Goal: Task Accomplishment & Management: Use online tool/utility

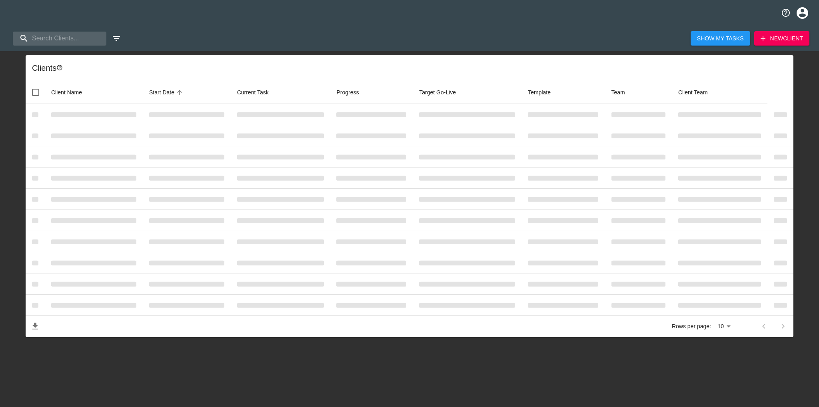
select select "10"
click at [56, 39] on input "search" at bounding box center [56, 39] width 86 height 14
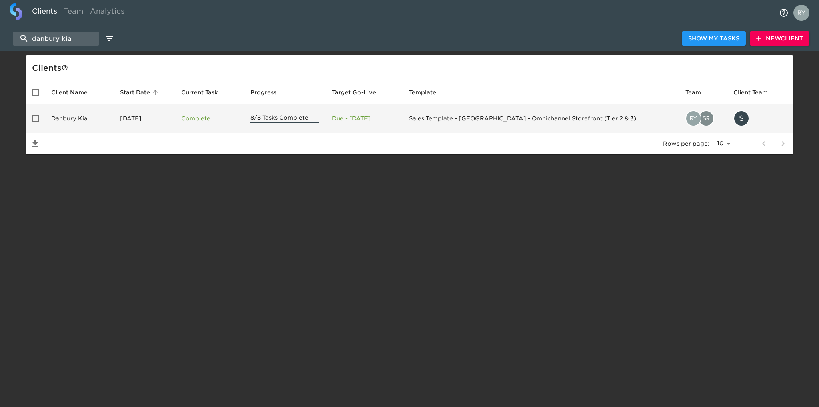
type input "danbury kia"
click at [68, 118] on td "Danbury Kia" at bounding box center [79, 118] width 69 height 29
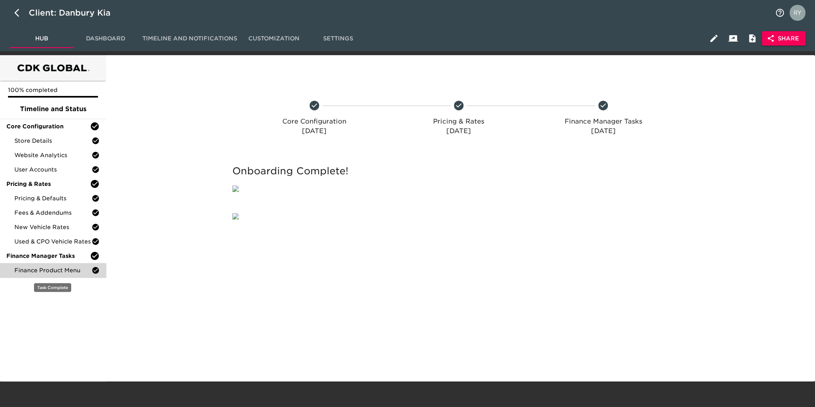
click at [46, 269] on span "Finance Product Menu" at bounding box center [52, 270] width 77 height 8
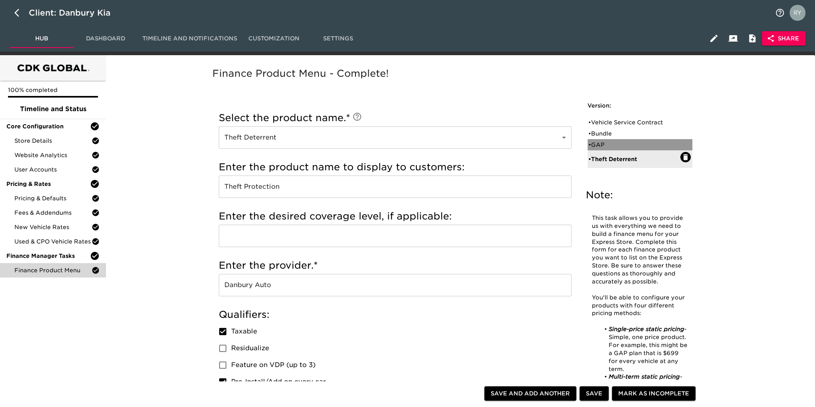
click at [608, 143] on div "• GAP" at bounding box center [634, 145] width 92 height 8
type input "GAP"
type input "Guaranteed Auto Protection"
type input "[GEOGRAPHIC_DATA]"
checkbox input "false"
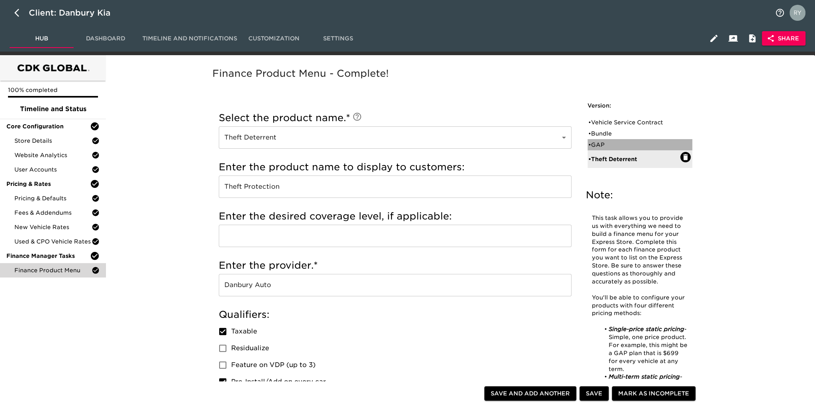
checkbox input "false"
radio input "true"
type input "1495"
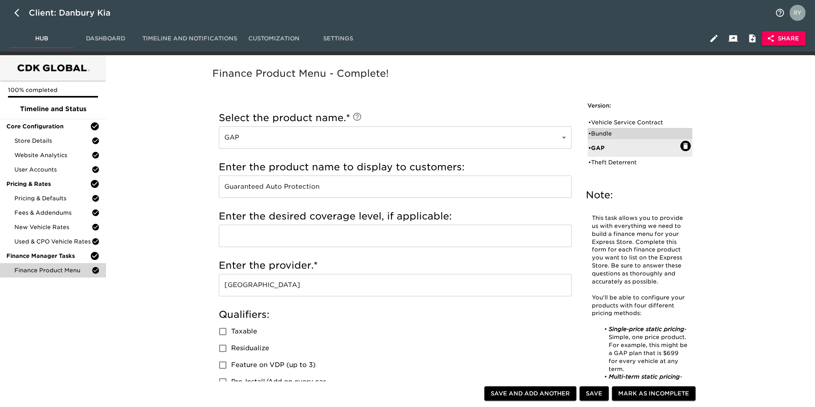
click at [602, 132] on div "• Bundle" at bounding box center [634, 134] width 92 height 8
type input "Bundle"
type input "Total Care"
checkbox input "true"
radio input "true"
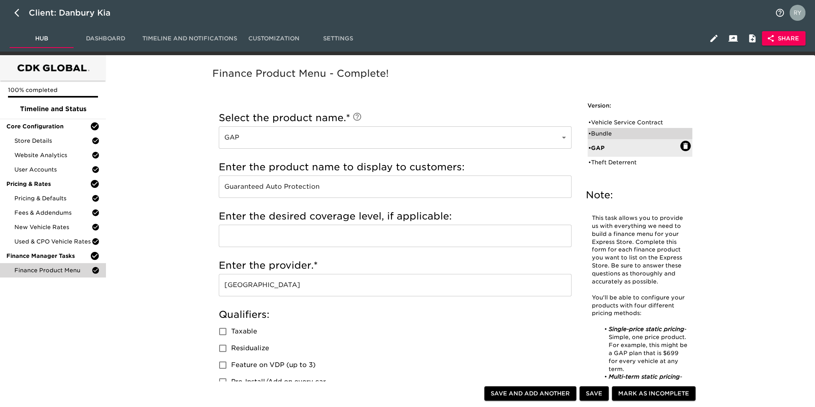
radio input "true"
type input "1695"
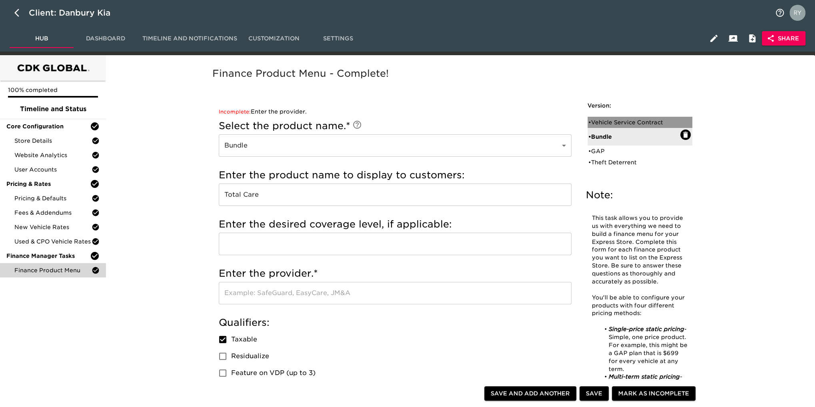
click at [597, 120] on div "• Vehicle Service Contract" at bounding box center [634, 122] width 92 height 8
type input "Vehicle Service Contract"
type input "Warranty Wrap"
type input "[GEOGRAPHIC_DATA]"
checkbox input "true"
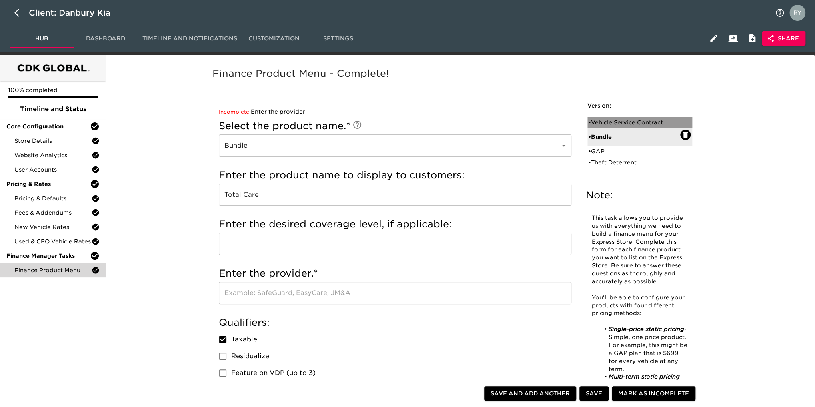
radio input "true"
radio input "false"
radio input "true"
type input "+1000"
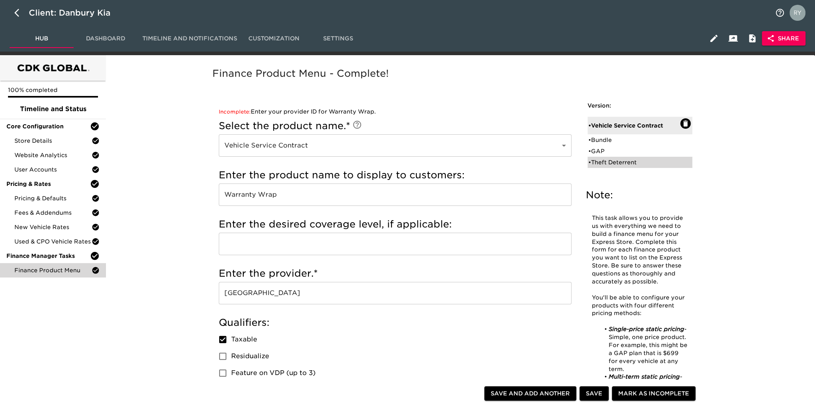
click at [623, 165] on div "• Theft Deterrent" at bounding box center [634, 162] width 92 height 8
type input "Theft Deterrent"
type input "Theft Protection"
type input "Danbury Auto"
checkbox input "true"
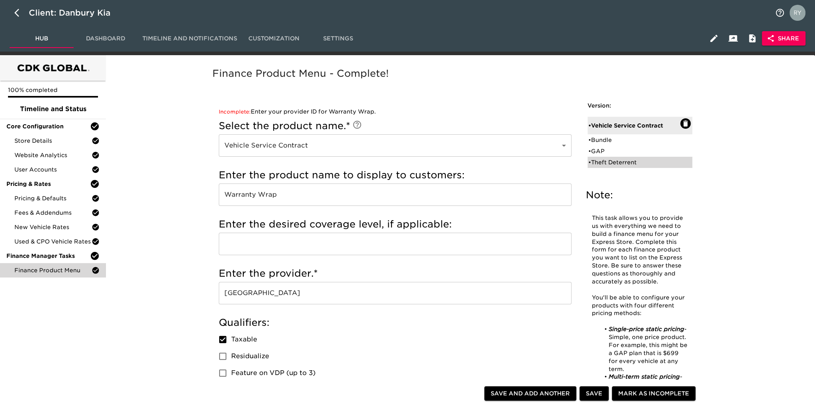
radio input "true"
radio input "false"
type input "299"
radio input "false"
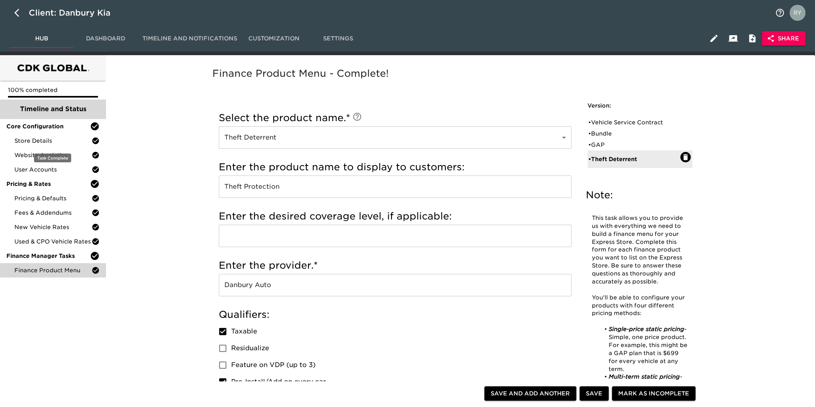
drag, startPoint x: 45, startPoint y: 140, endPoint x: 47, endPoint y: 111, distance: 29.3
click at [45, 140] on span "Store Details" at bounding box center [52, 141] width 77 height 8
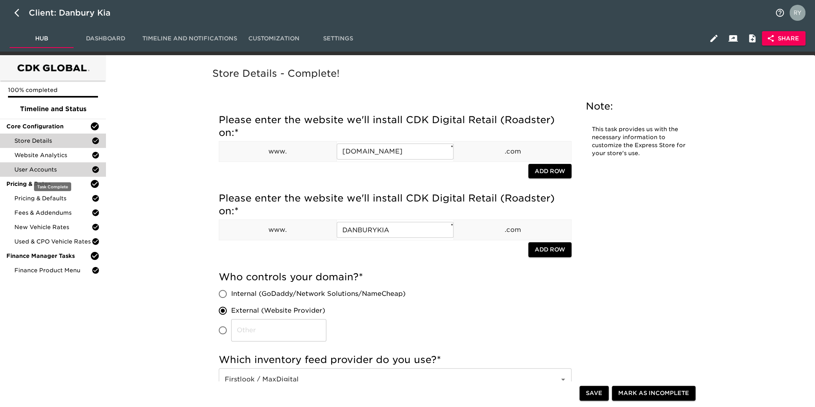
click at [48, 169] on span "User Accounts" at bounding box center [52, 170] width 77 height 8
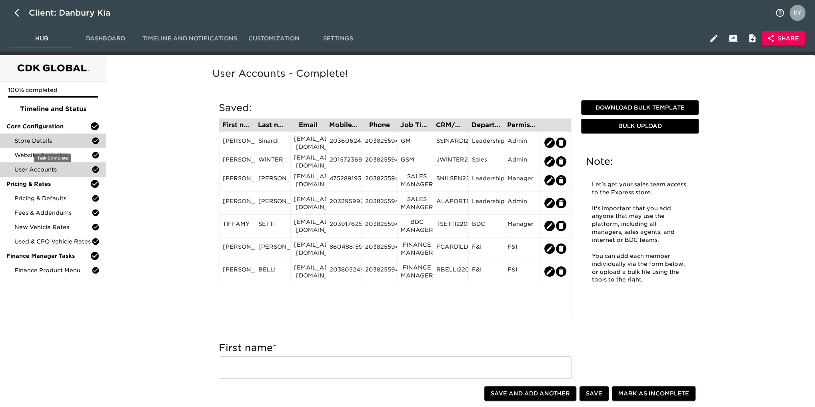
click at [58, 142] on span "Store Details" at bounding box center [52, 141] width 77 height 8
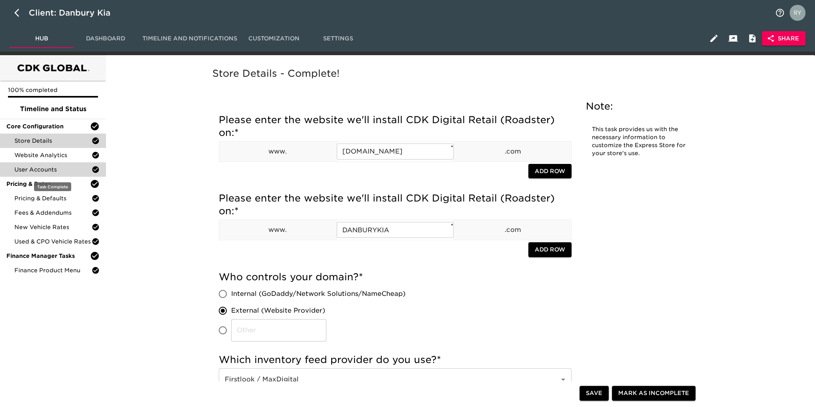
click at [62, 166] on span "User Accounts" at bounding box center [52, 170] width 77 height 8
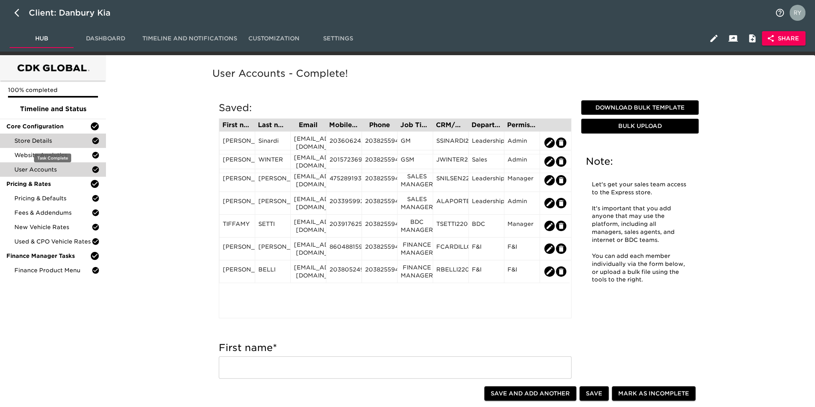
click at [50, 140] on span "Store Details" at bounding box center [52, 141] width 77 height 8
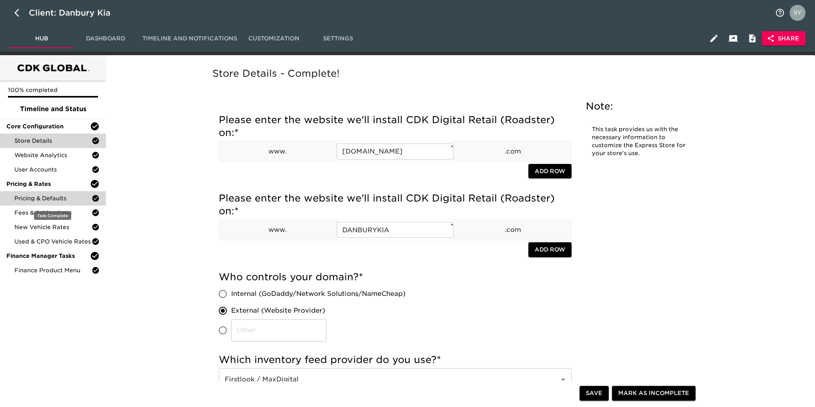
click at [40, 199] on span "Pricing & Defaults" at bounding box center [52, 198] width 77 height 8
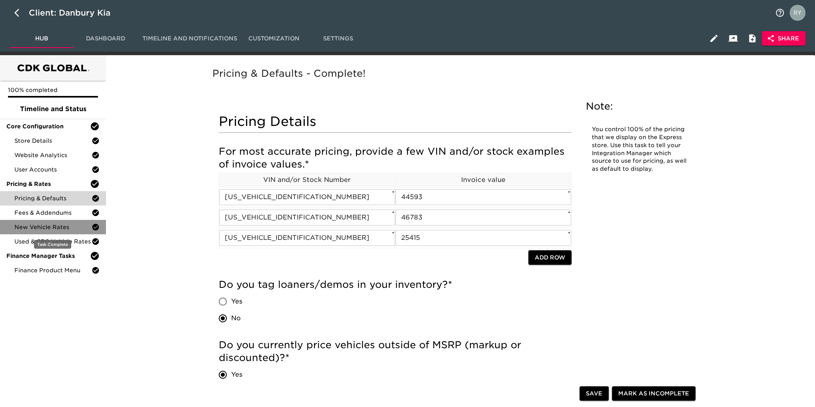
click at [40, 227] on span "New Vehicle Rates" at bounding box center [52, 227] width 77 height 8
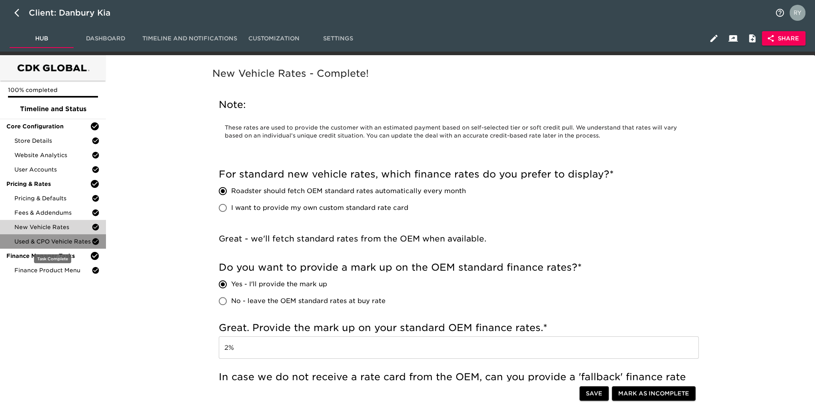
click at [37, 244] on span "Used & CPO Vehicle Rates" at bounding box center [52, 242] width 77 height 8
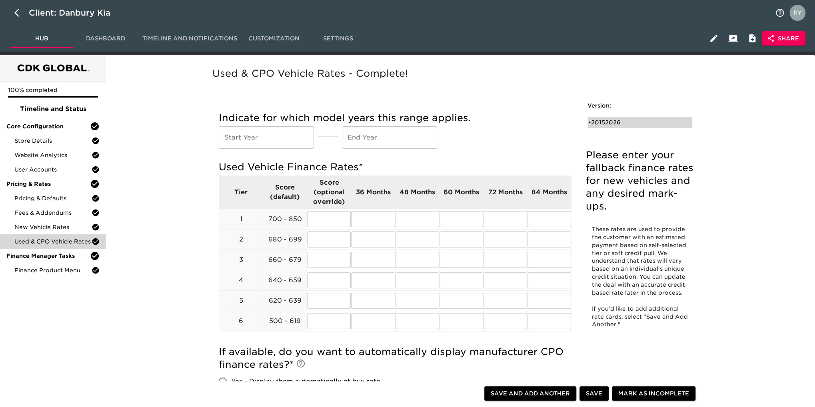
click at [607, 120] on div "• 20152026" at bounding box center [634, 122] width 92 height 8
type input "2015"
type input "2026"
radio input "true"
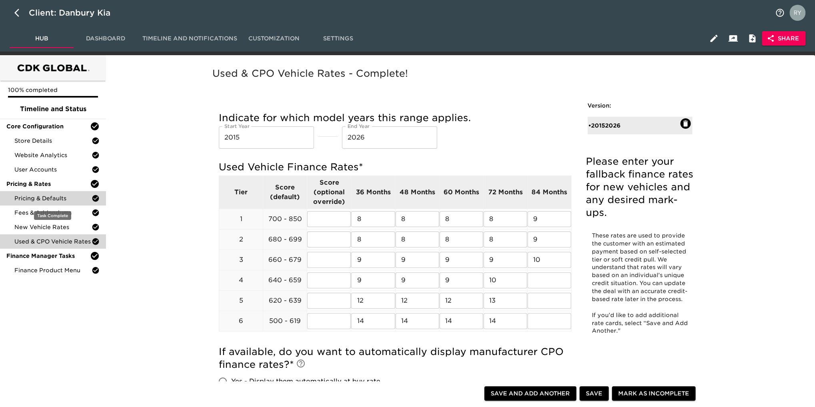
click at [48, 197] on span "Pricing & Defaults" at bounding box center [52, 198] width 77 height 8
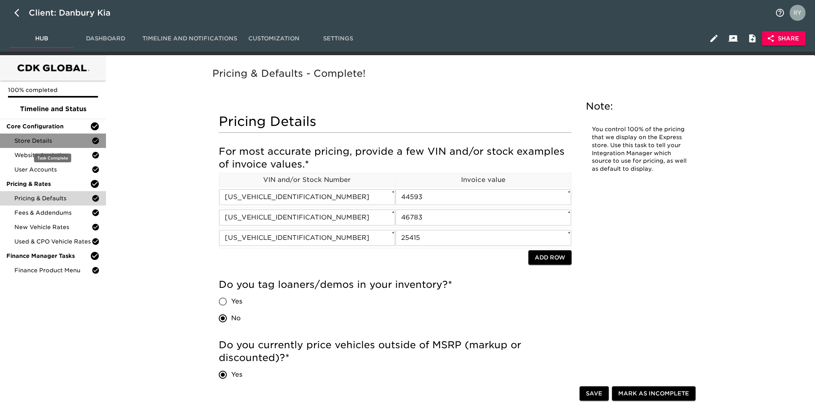
click at [40, 137] on span "Store Details" at bounding box center [52, 141] width 77 height 8
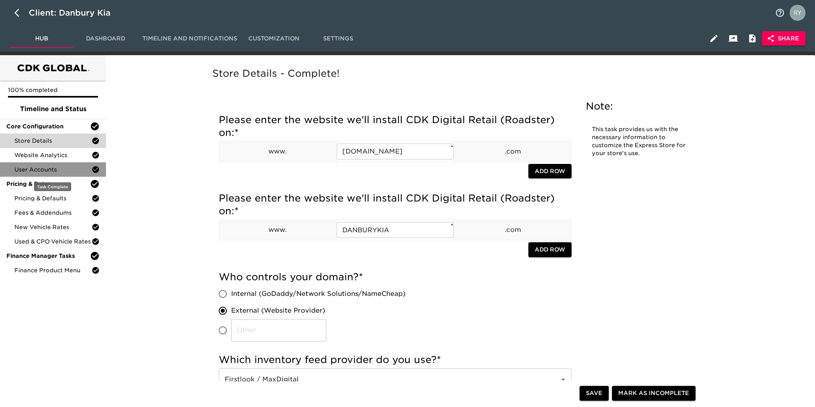
click at [57, 170] on span "User Accounts" at bounding box center [52, 170] width 77 height 8
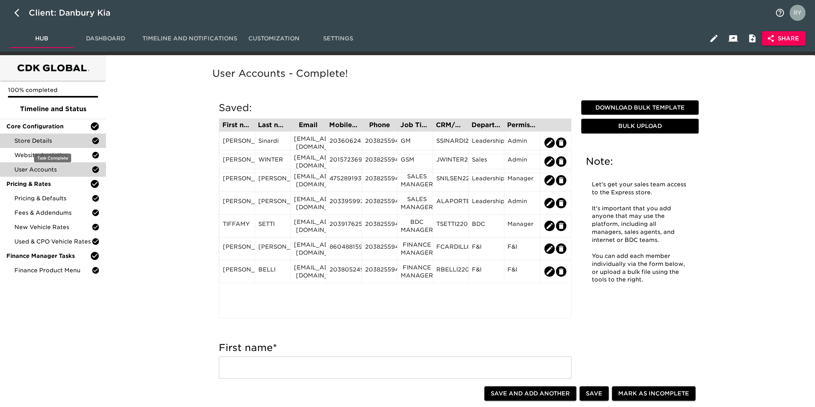
click at [34, 145] on div "Store Details" at bounding box center [53, 141] width 106 height 14
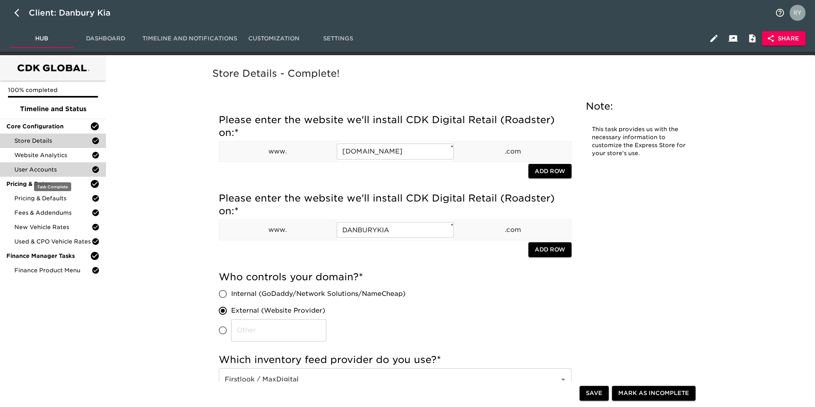
click at [36, 173] on span "User Accounts" at bounding box center [52, 170] width 77 height 8
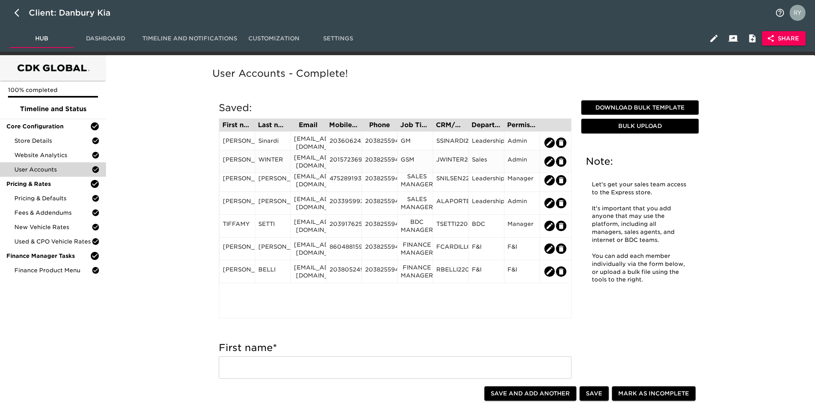
click at [305, 160] on div "[EMAIL_ADDRESS][DOMAIN_NAME]" at bounding box center [308, 162] width 29 height 16
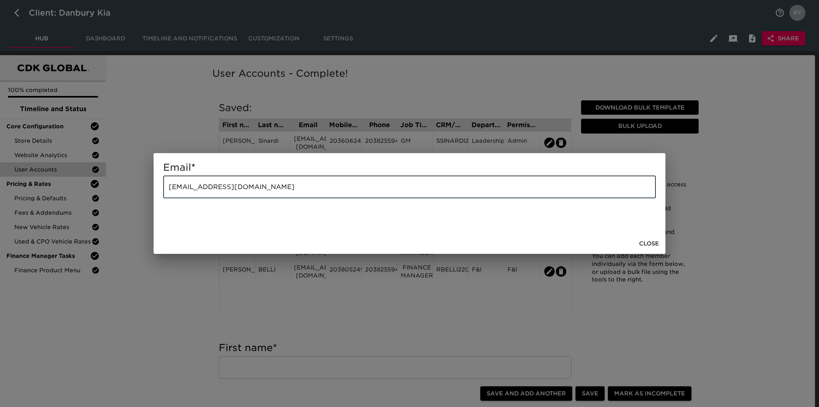
drag, startPoint x: 288, startPoint y: 185, endPoint x: 165, endPoint y: 194, distance: 123.4
click at [165, 194] on input "[EMAIL_ADDRESS][DOMAIN_NAME]" at bounding box center [409, 187] width 493 height 22
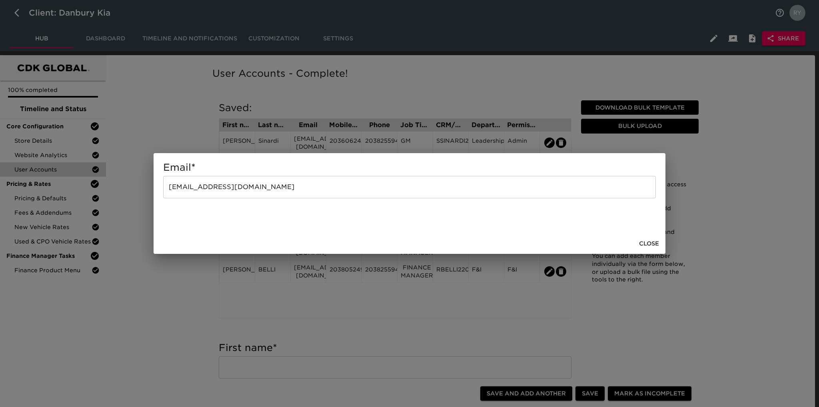
click at [182, 298] on div "Email * [EMAIL_ADDRESS][DOMAIN_NAME] ​ Close" at bounding box center [409, 203] width 819 height 407
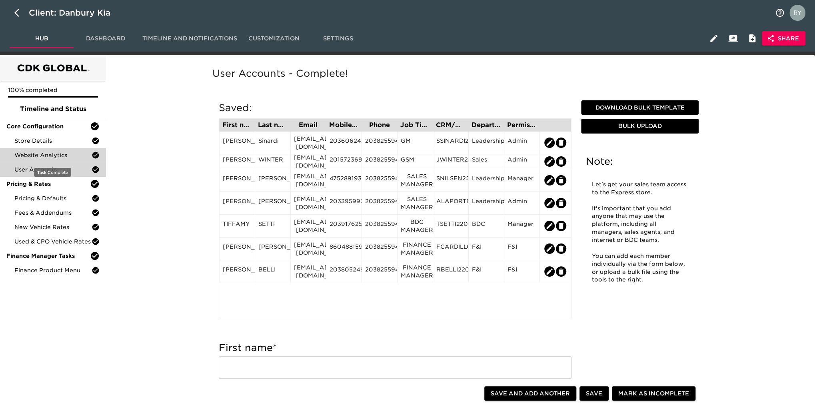
click at [54, 148] on div "Website Analytics" at bounding box center [53, 155] width 106 height 14
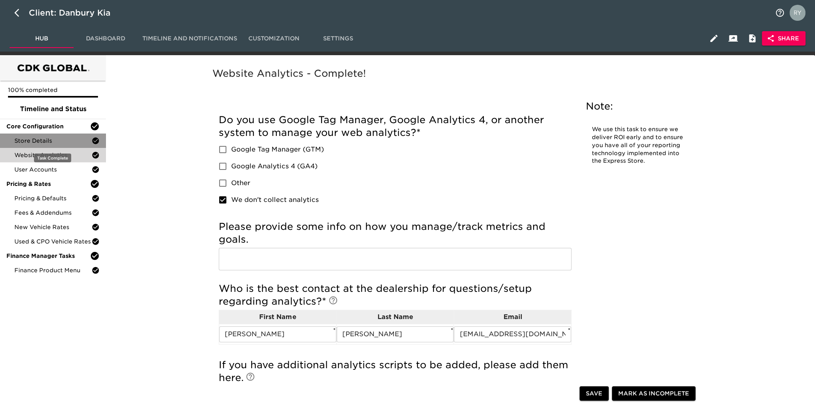
click at [48, 143] on span "Store Details" at bounding box center [52, 141] width 77 height 8
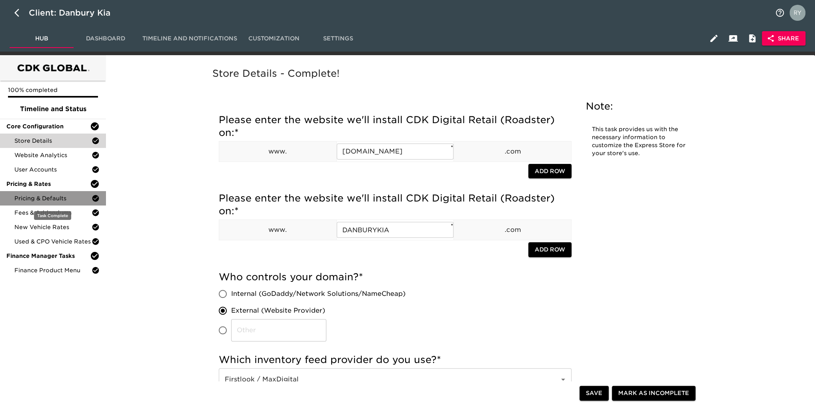
drag, startPoint x: 26, startPoint y: 203, endPoint x: 210, endPoint y: 202, distance: 183.5
click at [26, 203] on div "Pricing & Defaults" at bounding box center [53, 198] width 106 height 14
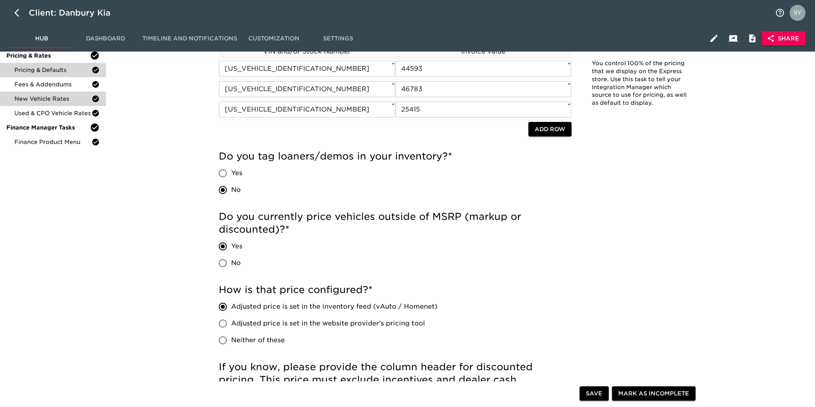
scroll to position [8, 0]
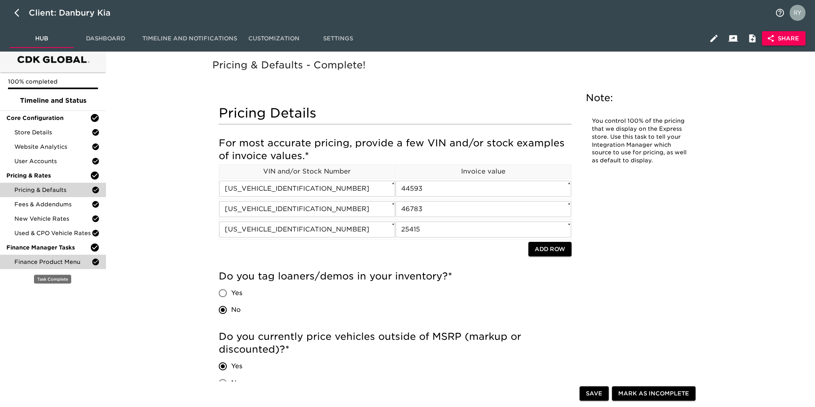
click at [56, 261] on span "Finance Product Menu" at bounding box center [52, 262] width 77 height 8
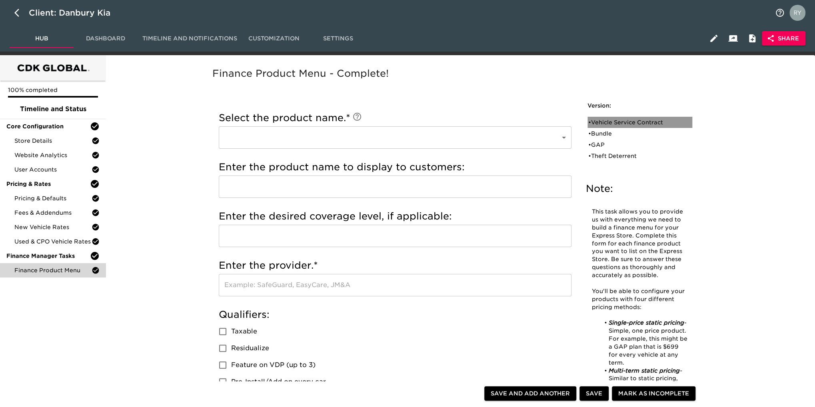
click at [618, 124] on div "• Vehicle Service Contract" at bounding box center [634, 122] width 92 height 8
type input "Vehicle Service Contract"
type input "Warranty Wrap"
type input "[GEOGRAPHIC_DATA]"
checkbox input "true"
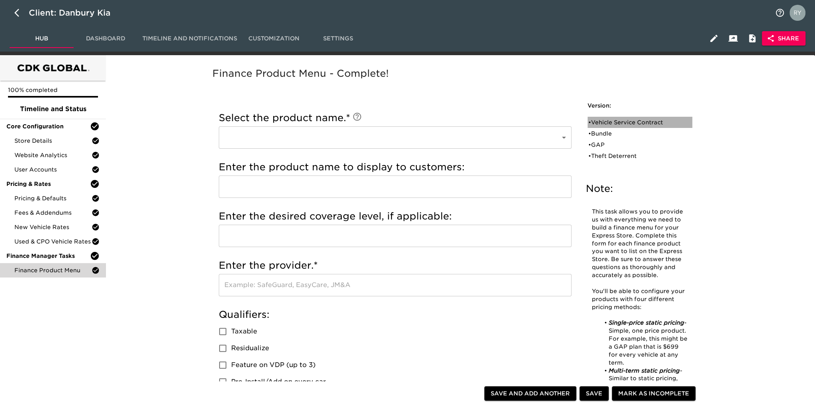
radio input "true"
type input "+1000"
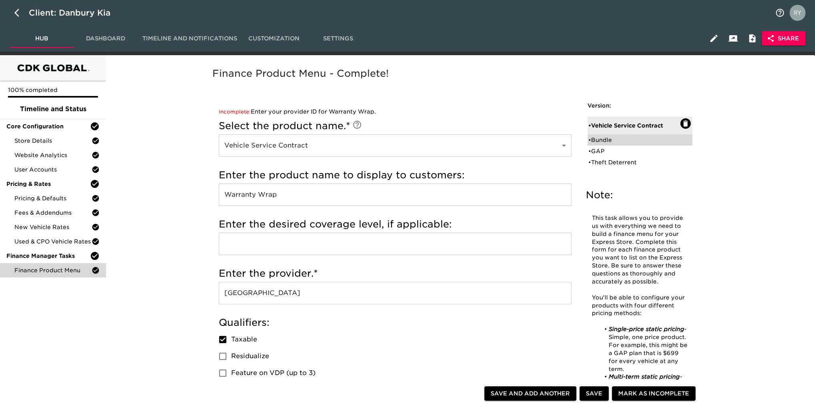
click at [606, 141] on div "• Bundle" at bounding box center [634, 140] width 92 height 8
type input "Bundle"
type input "Total Care"
checkbox input "true"
radio input "true"
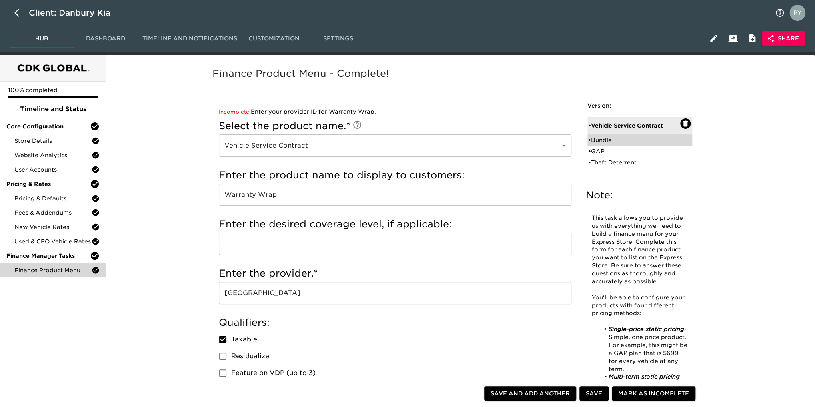
radio input "true"
radio input "false"
type input "1695"
radio input "false"
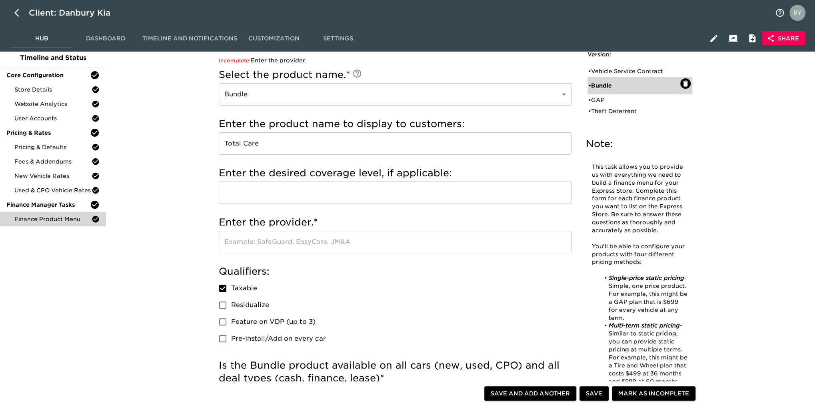
scroll to position [40, 0]
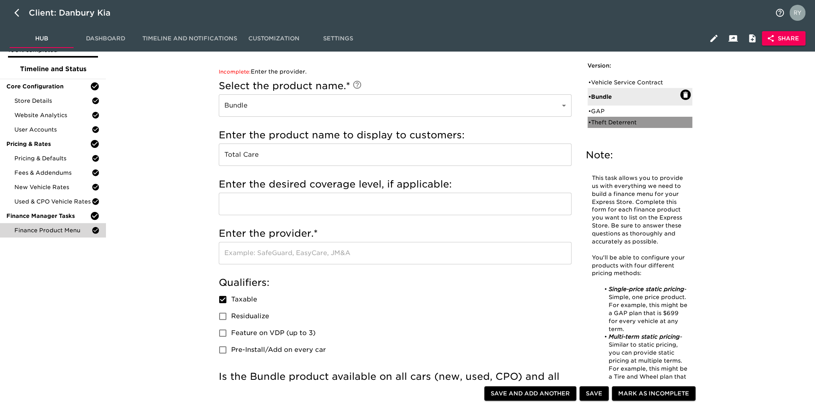
click at [615, 124] on div "• Theft Deterrent" at bounding box center [634, 122] width 92 height 8
type input "Theft Deterrent"
type input "Theft Protection"
type input "Danbury Auto"
checkbox input "true"
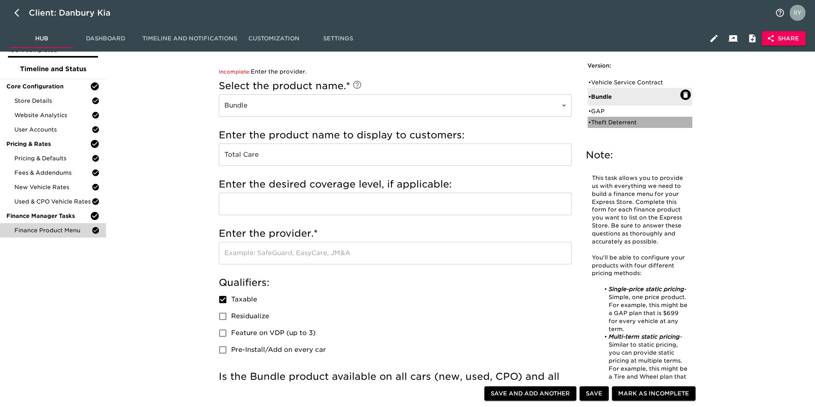
checkbox input "true"
radio input "true"
type input "299"
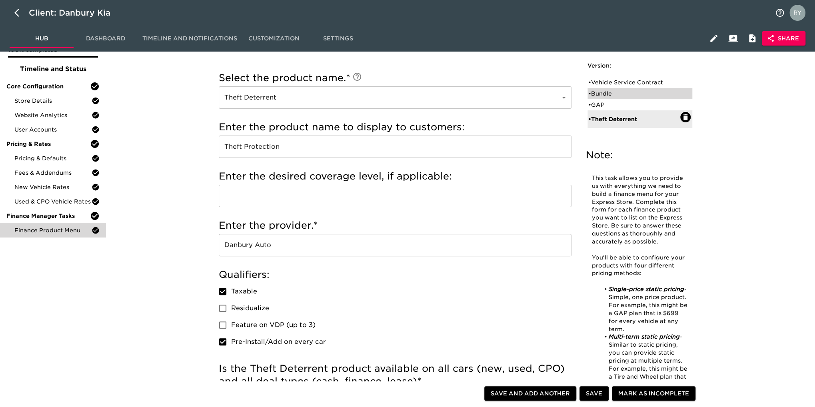
click at [603, 95] on div "• Bundle" at bounding box center [634, 94] width 92 height 8
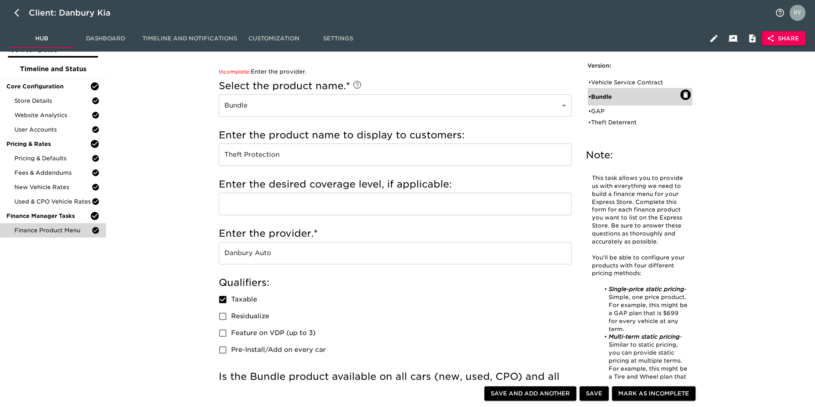
type input "Bundle"
type input "Total Care"
checkbox input "false"
type input "1695"
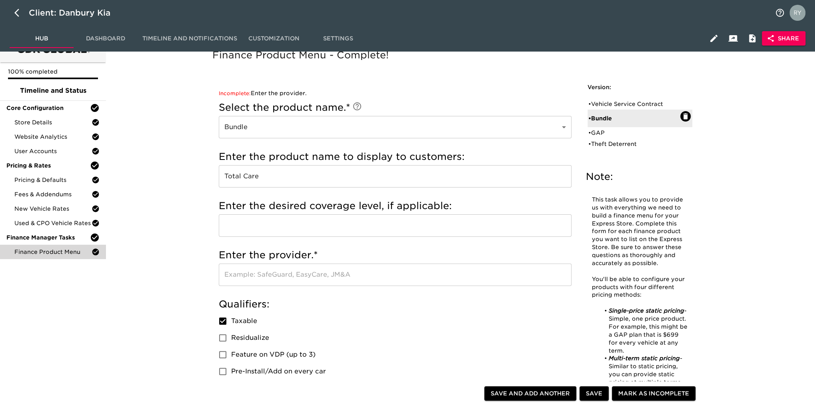
scroll to position [0, 0]
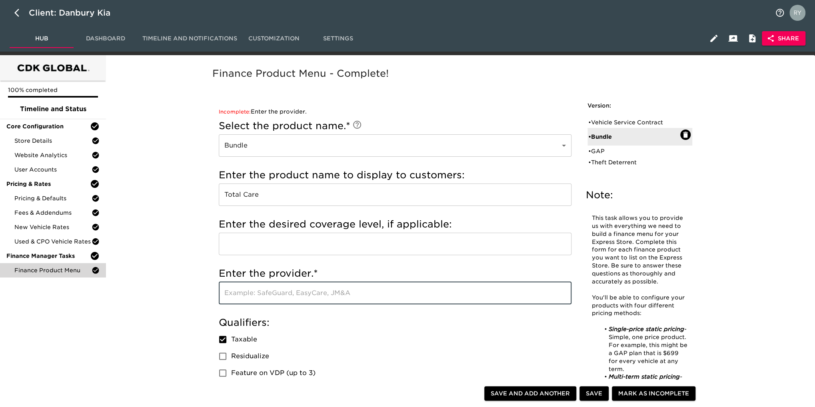
click at [257, 293] on input "text" at bounding box center [395, 293] width 353 height 22
type input "M"
type input "Smart Auto Care"
click at [595, 394] on span "Save" at bounding box center [594, 394] width 16 height 10
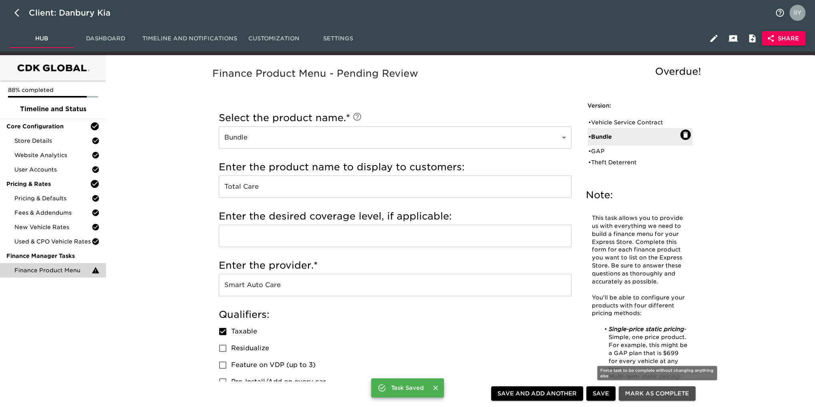
click at [648, 397] on span "Mark as Complete" at bounding box center [657, 394] width 64 height 10
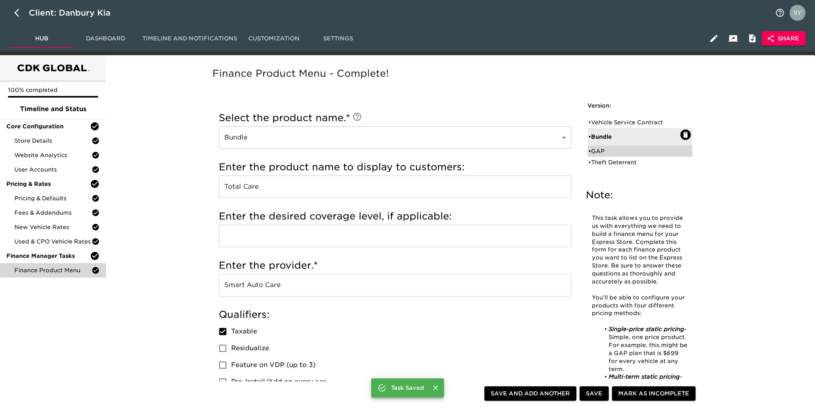
click at [597, 148] on div "• GAP" at bounding box center [634, 151] width 92 height 8
type input "GAP"
type input "Guaranteed Auto Protection"
type input "[GEOGRAPHIC_DATA]"
checkbox input "false"
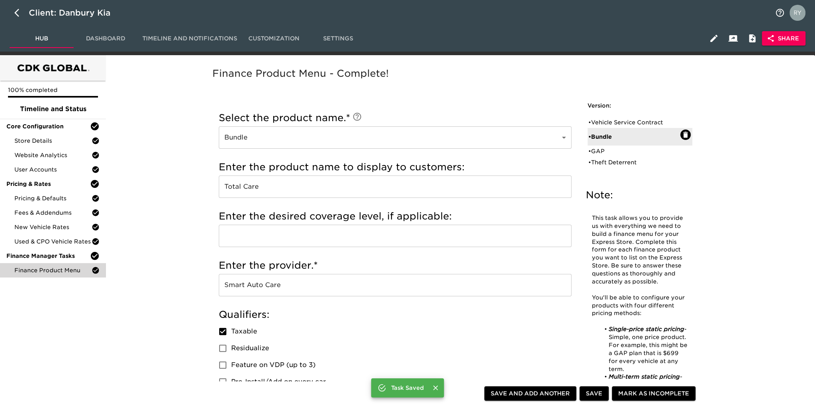
radio input "true"
type input "1495"
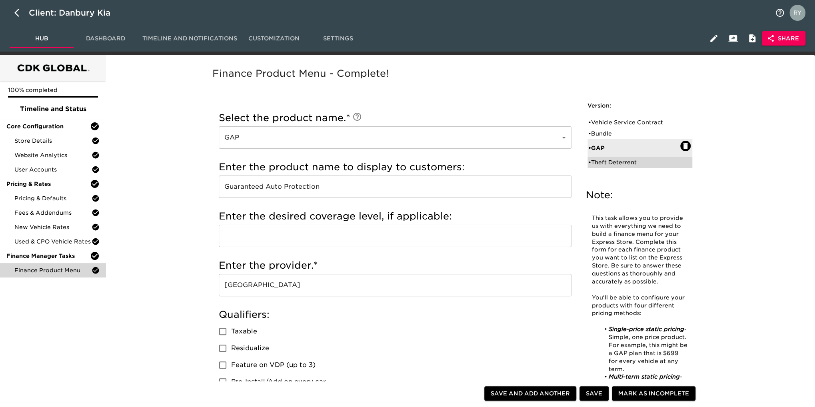
click at [615, 164] on div "• Theft Deterrent" at bounding box center [634, 162] width 92 height 8
type input "Theft Deterrent"
type input "Theft Protection"
type input "Danbury Auto"
checkbox input "true"
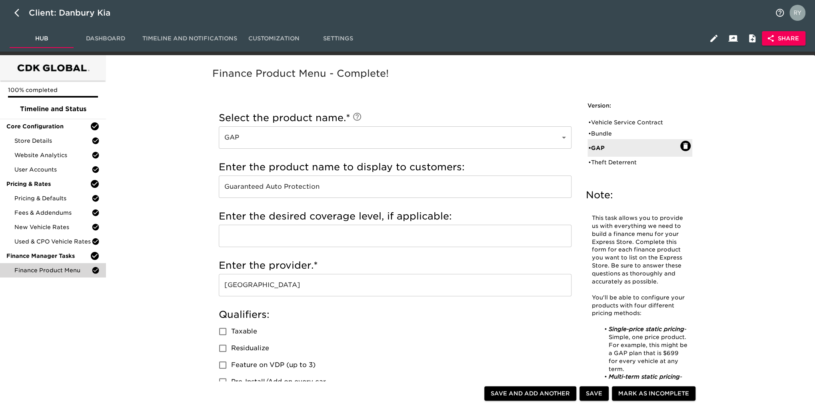
checkbox input "true"
type input "299"
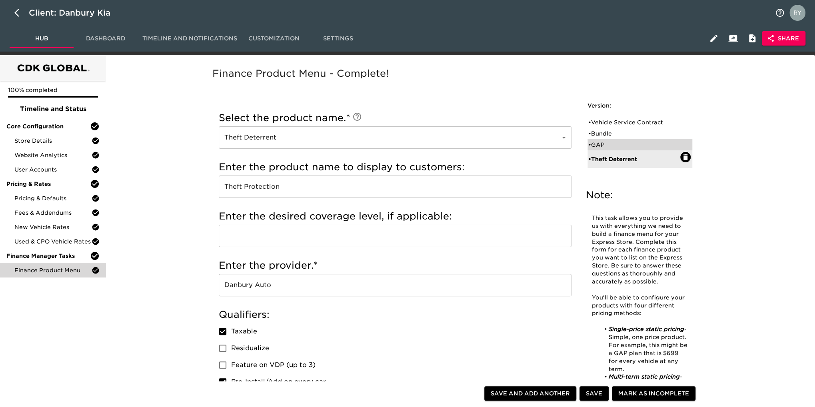
click at [608, 145] on div "• GAP" at bounding box center [634, 145] width 92 height 8
type input "GAP"
type input "Guaranteed Auto Protection"
type input "[GEOGRAPHIC_DATA]"
checkbox input "false"
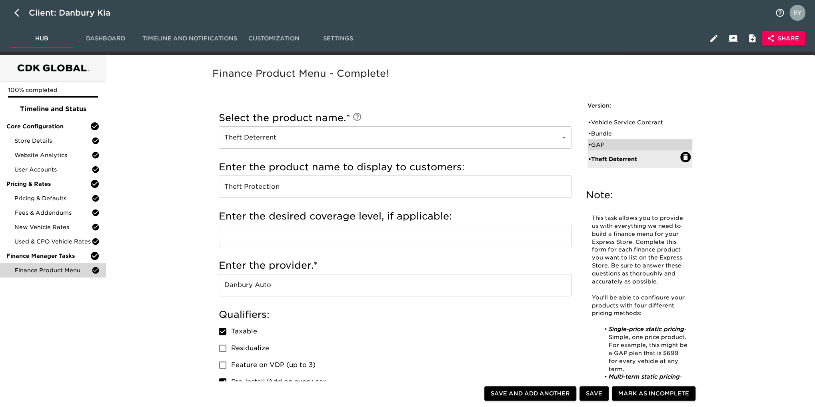
checkbox input "false"
type input "1495"
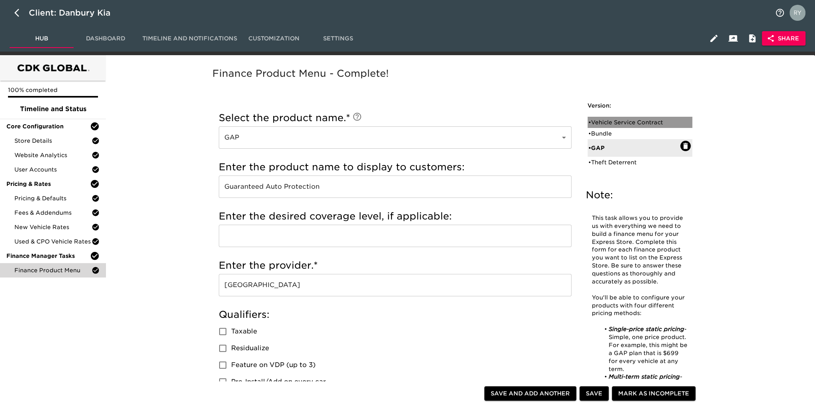
click at [613, 125] on div "• Vehicle Service Contract" at bounding box center [634, 122] width 92 height 8
type input "Vehicle Service Contract"
type input "Warranty Wrap"
checkbox input "true"
radio input "false"
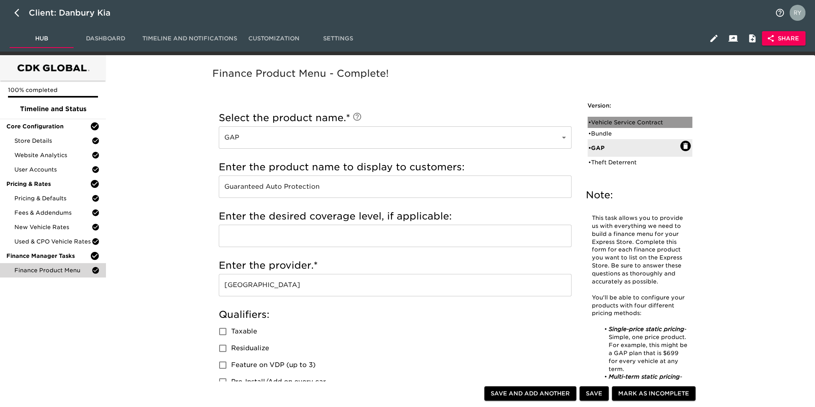
radio input "true"
type input "+1000"
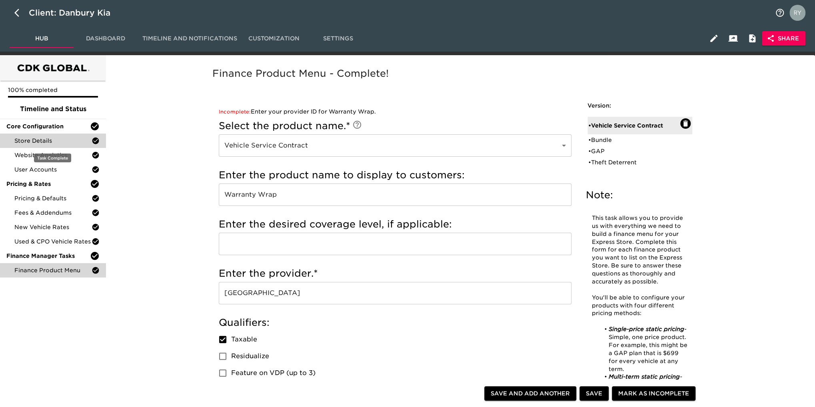
drag, startPoint x: 32, startPoint y: 140, endPoint x: 38, endPoint y: 138, distance: 6.6
click at [32, 140] on span "Store Details" at bounding box center [52, 141] width 77 height 8
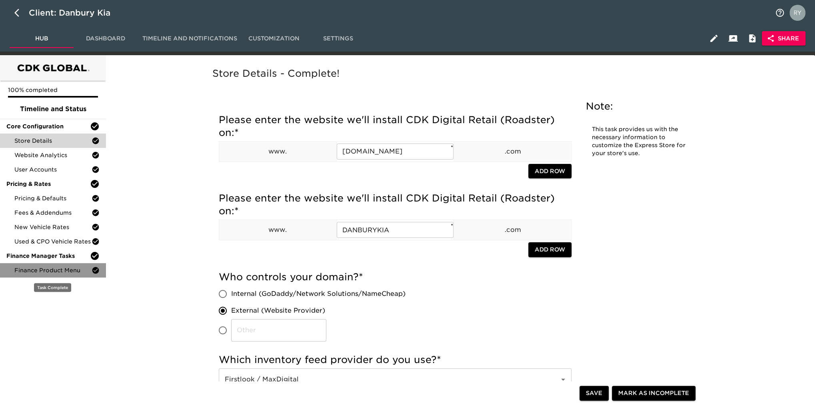
click at [49, 271] on span "Finance Product Menu" at bounding box center [52, 270] width 77 height 8
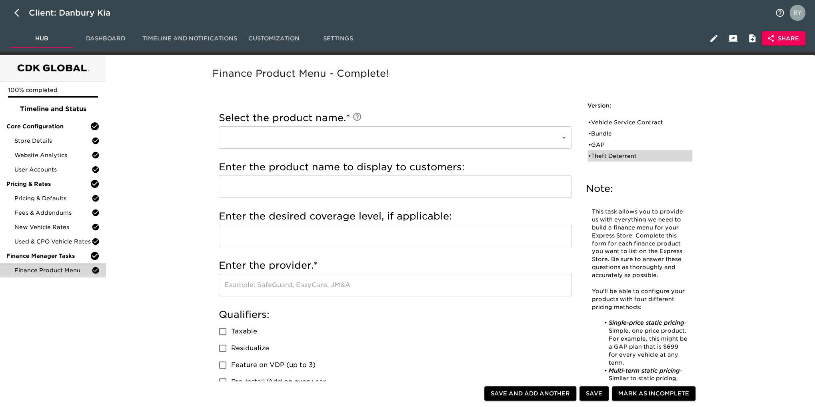
click at [605, 152] on div "• Theft Deterrent" at bounding box center [634, 156] width 92 height 8
type input "Theft Deterrent"
type input "Theft Protection"
type input "Danbury Auto"
checkbox input "true"
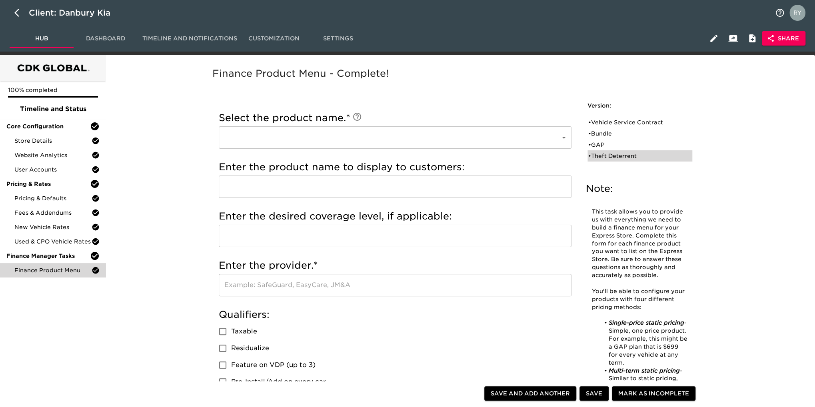
checkbox input "true"
radio input "true"
type input "299"
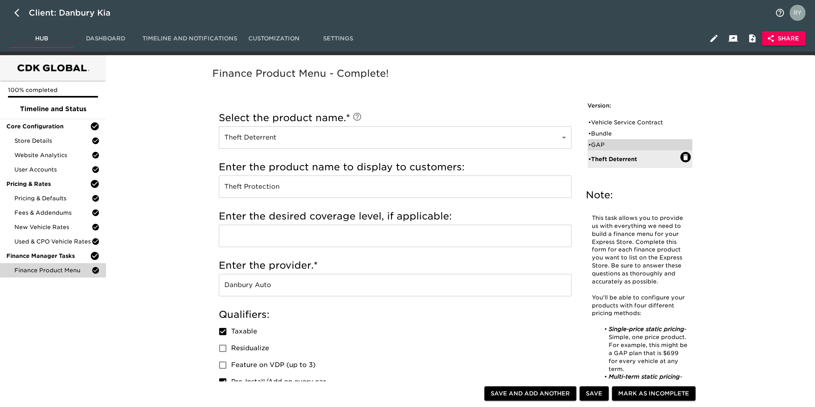
click at [606, 148] on div "• GAP" at bounding box center [634, 145] width 92 height 8
type input "GAP"
type input "Guaranteed Auto Protection"
type input "[GEOGRAPHIC_DATA]"
checkbox input "false"
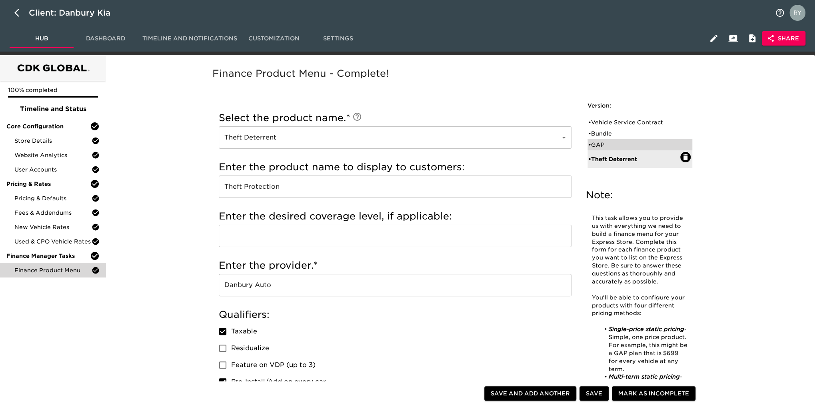
checkbox input "false"
radio input "true"
type input "1495"
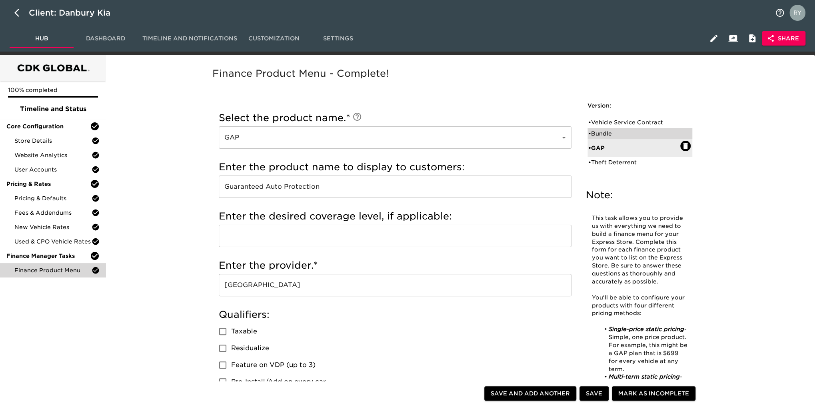
click at [608, 134] on div "• Bundle" at bounding box center [634, 134] width 92 height 8
type input "Bundle"
type input "Total Care"
type input "Smart Auto Care"
checkbox input "true"
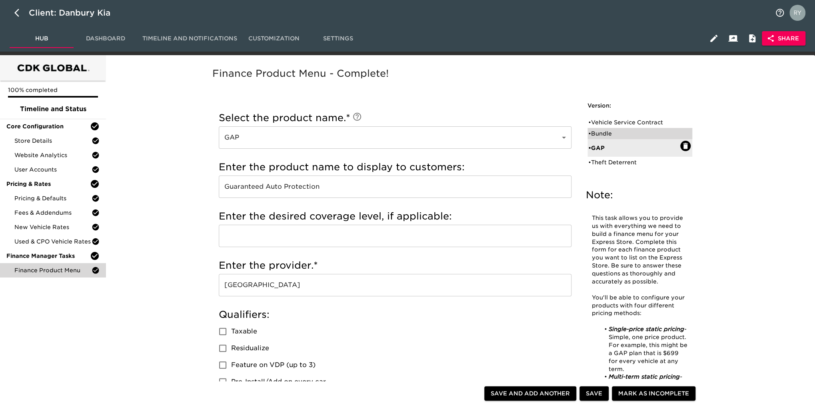
radio input "true"
type input "1695"
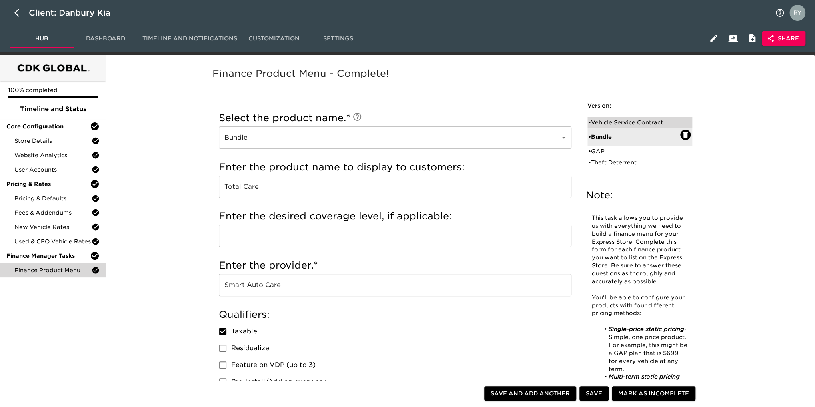
click at [616, 124] on div "• Vehicle Service Contract" at bounding box center [634, 122] width 92 height 8
type input "Vehicle Service Contract"
type input "Warranty Wrap"
type input "[GEOGRAPHIC_DATA]"
checkbox input "true"
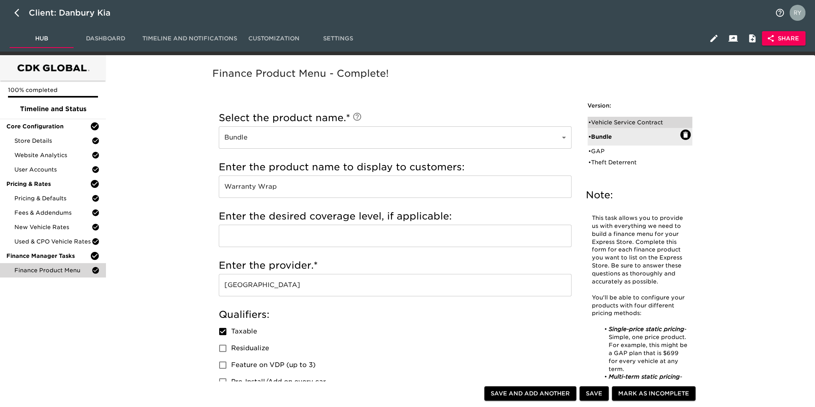
radio input "true"
radio input "false"
radio input "true"
type input "+1000"
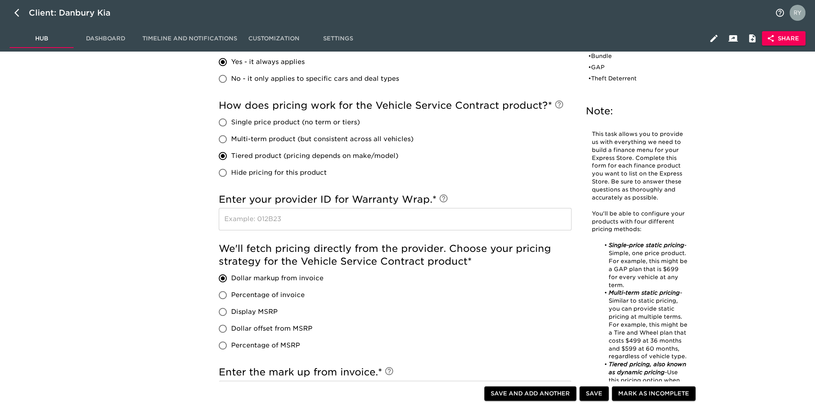
scroll to position [440, 0]
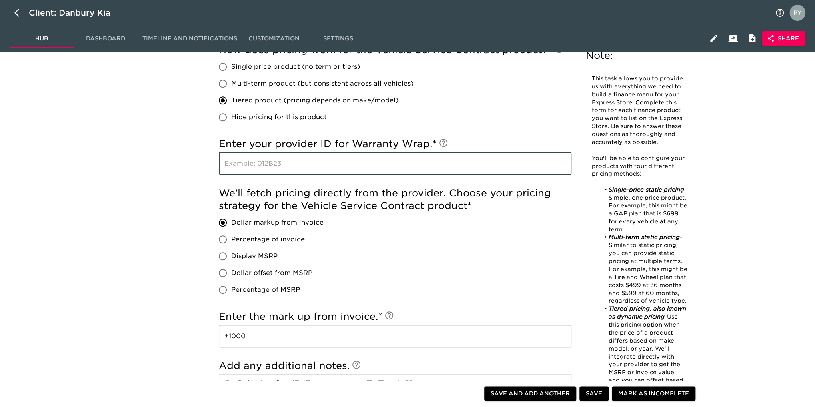
paste input "BPAA6LD"
type input "BPAA6LD"
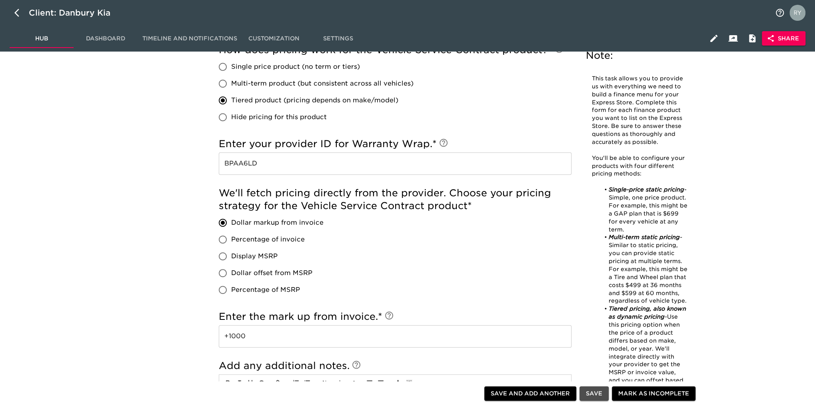
click at [593, 397] on span "Save" at bounding box center [594, 394] width 16 height 10
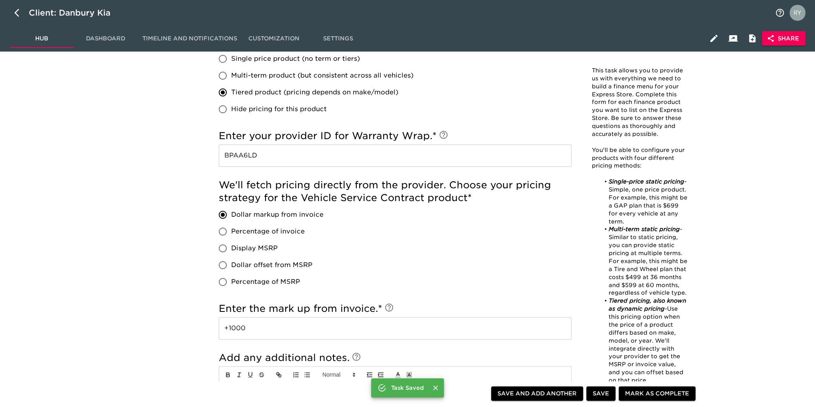
scroll to position [431, 0]
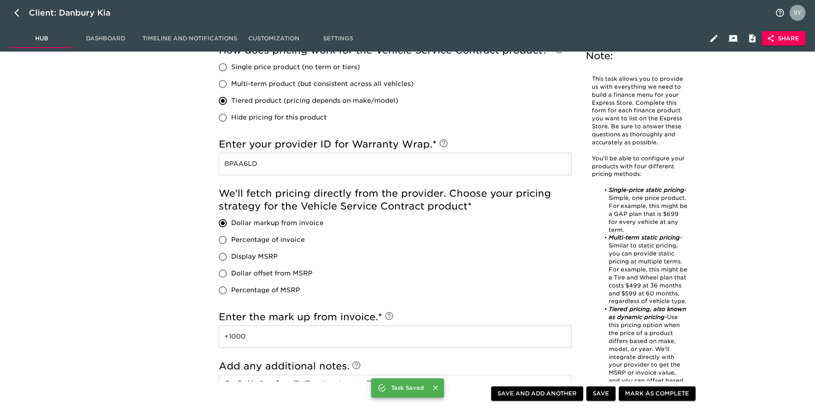
click at [630, 395] on span "Mark as Complete" at bounding box center [657, 394] width 64 height 10
